Goal: Information Seeking & Learning: Learn about a topic

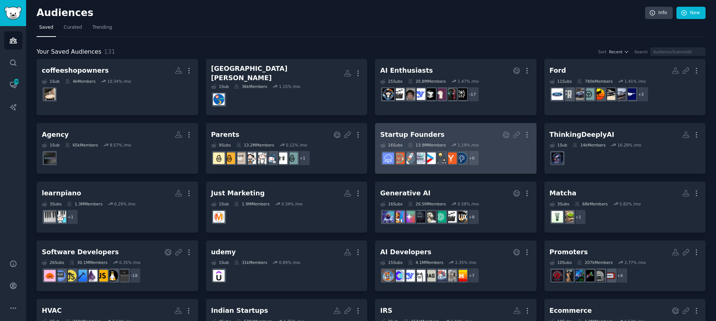
click at [422, 130] on div "Startup Founders" at bounding box center [412, 134] width 64 height 9
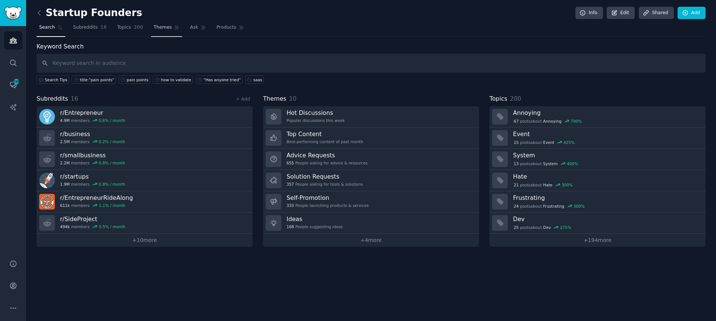
click at [151, 26] on link "Themes" at bounding box center [166, 29] width 31 height 15
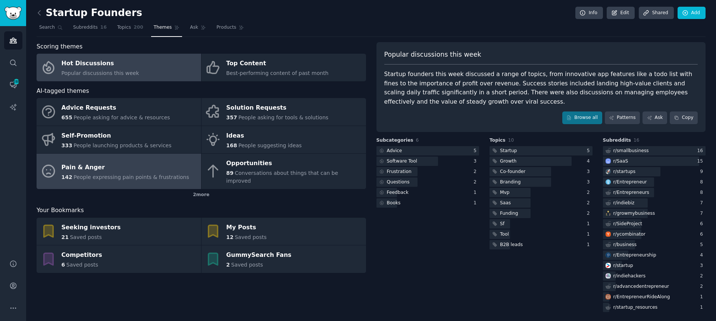
click at [80, 161] on div "Pain & Anger" at bounding box center [126, 167] width 128 height 12
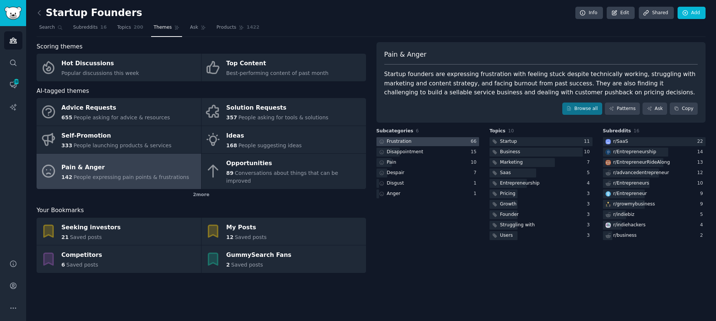
click at [405, 142] on div "Frustration" at bounding box center [399, 141] width 25 height 7
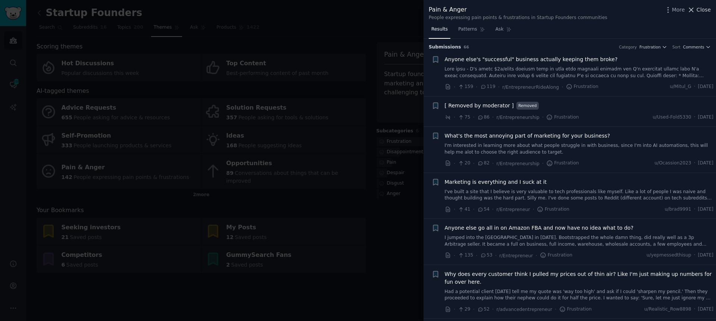
click at [703, 13] on span "Close" at bounding box center [703, 10] width 14 height 8
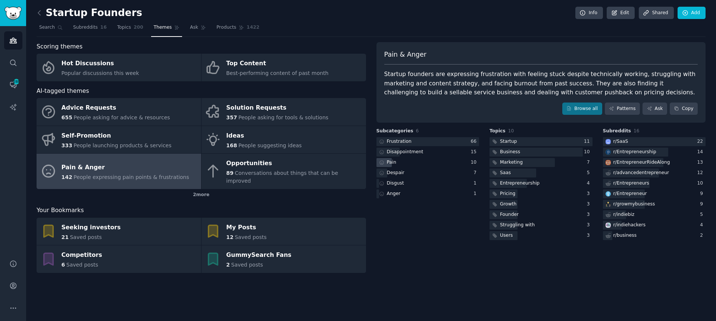
click at [393, 161] on div "Pain" at bounding box center [392, 162] width 10 height 7
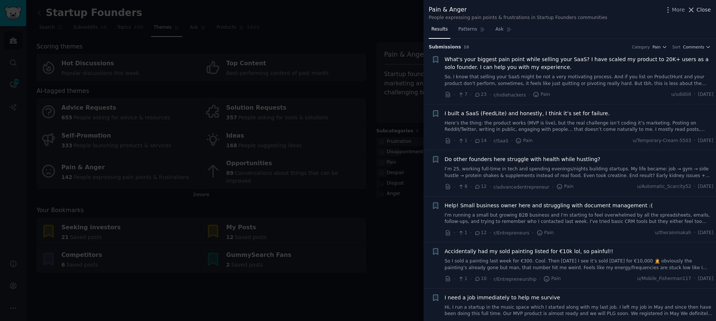
click at [699, 10] on span "Close" at bounding box center [703, 10] width 14 height 8
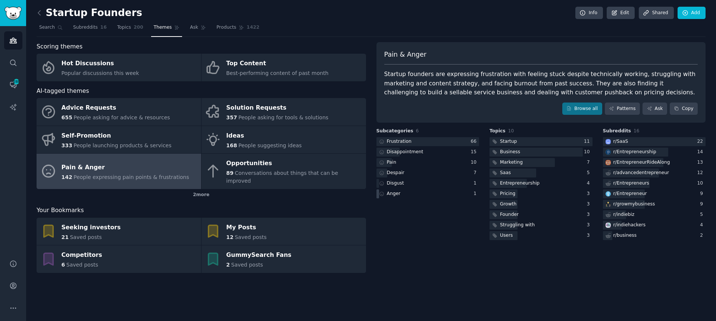
click at [388, 195] on div "Anger" at bounding box center [394, 194] width 14 height 7
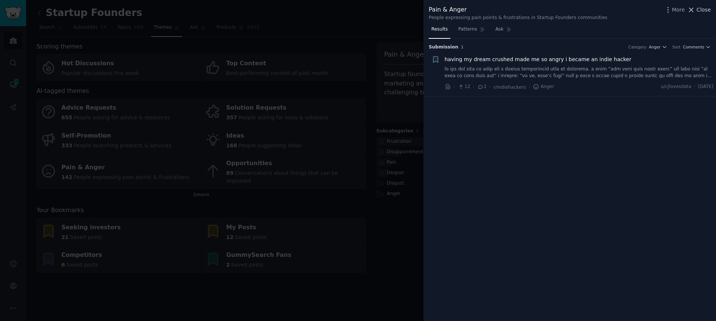
click at [699, 9] on span "Close" at bounding box center [703, 10] width 14 height 8
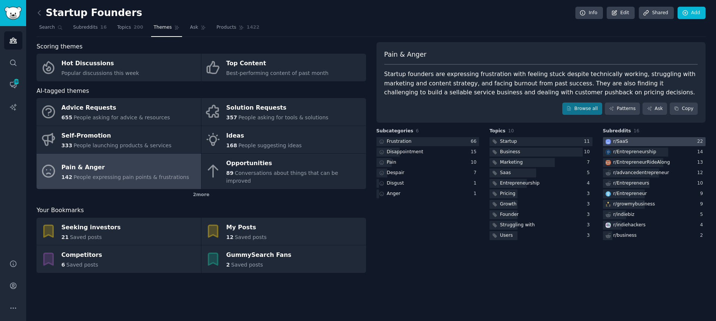
click at [620, 140] on div "r/ SaaS" at bounding box center [620, 141] width 15 height 7
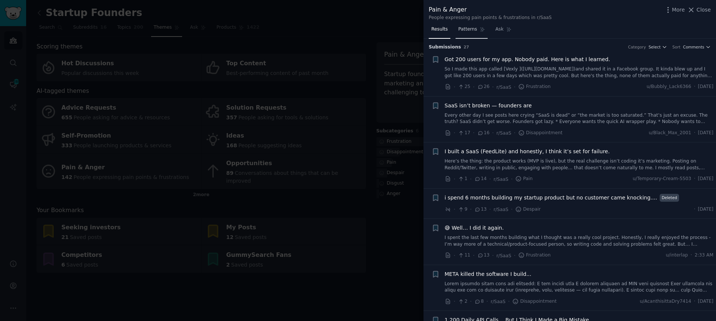
click at [468, 35] on link "Patterns" at bounding box center [471, 30] width 32 height 15
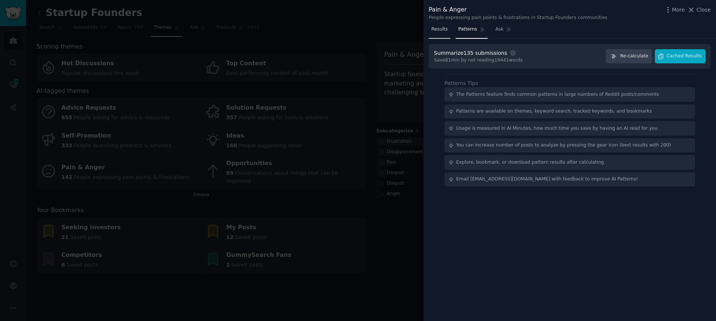
click at [440, 26] on span "Results" at bounding box center [439, 29] width 16 height 7
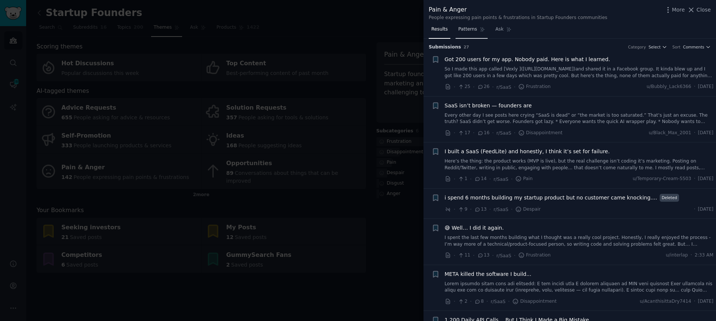
click at [475, 26] on span "Patterns" at bounding box center [467, 29] width 19 height 7
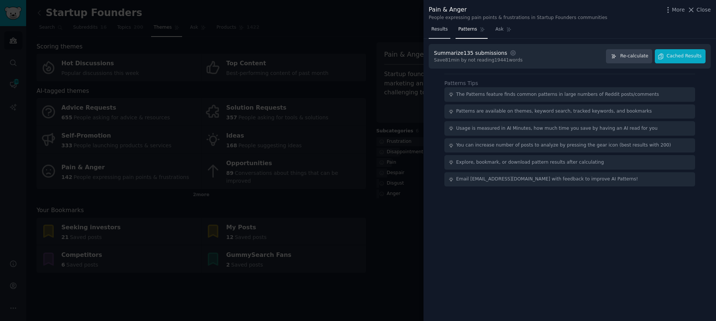
click at [432, 31] on span "Results" at bounding box center [439, 29] width 16 height 7
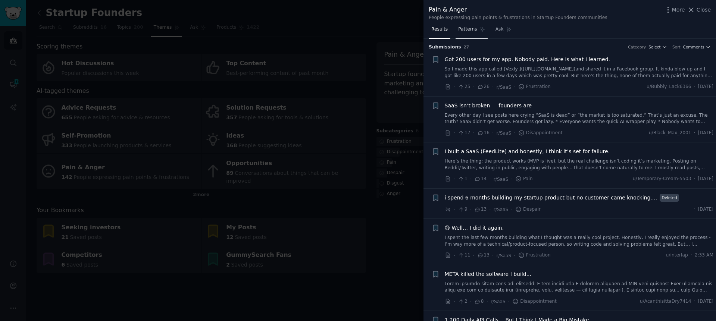
click at [464, 32] on link "Patterns" at bounding box center [471, 30] width 32 height 15
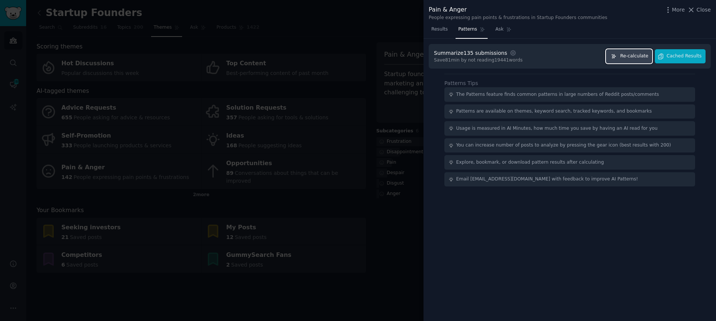
click at [643, 57] on span "Re-calculate" at bounding box center [634, 56] width 28 height 7
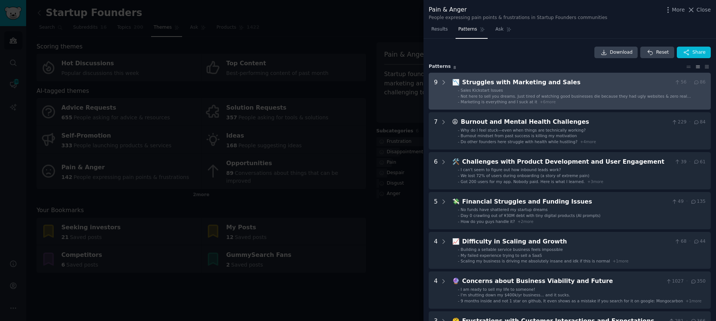
click at [530, 79] on div "Struggles with Marketing and Sales" at bounding box center [566, 82] width 209 height 9
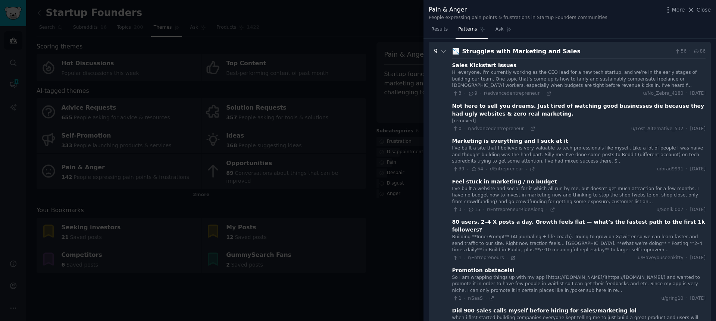
scroll to position [34, 0]
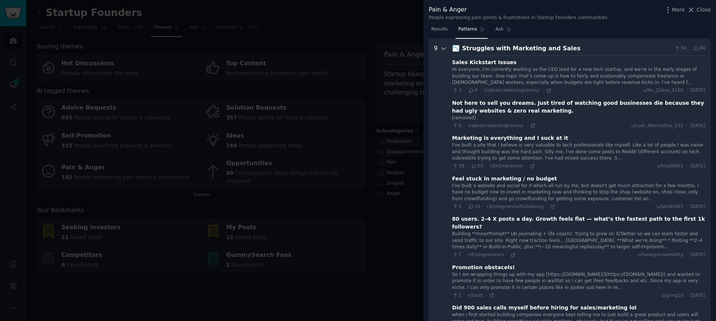
click at [442, 46] on icon at bounding box center [443, 48] width 7 height 7
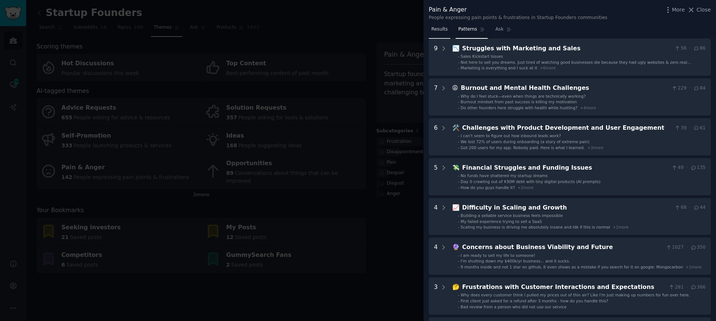
click at [442, 24] on link "Results" at bounding box center [440, 30] width 22 height 15
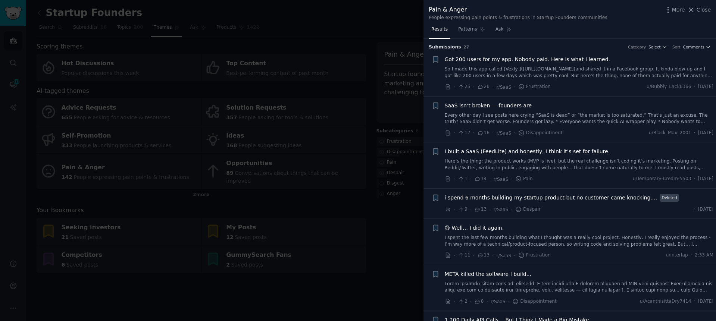
click at [379, 231] on div at bounding box center [358, 160] width 716 height 321
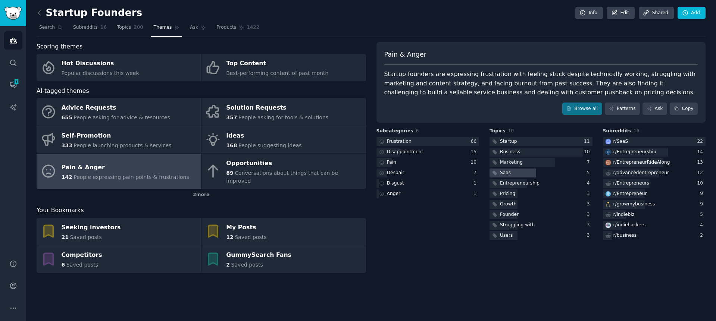
click at [509, 174] on div "Saas" at bounding box center [505, 173] width 11 height 7
